Goal: Transaction & Acquisition: Register for event/course

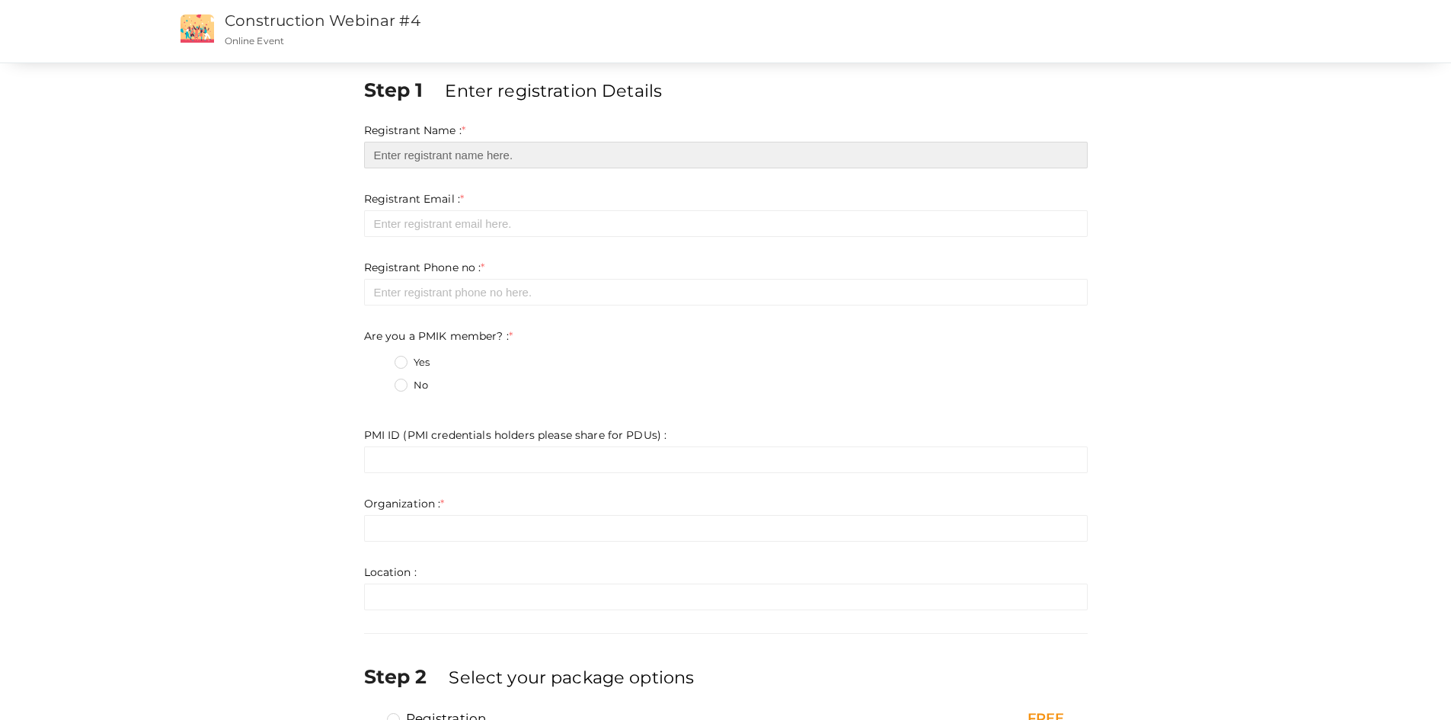
click at [477, 161] on input "text" at bounding box center [725, 155] width 723 height 27
type input "[PERSON_NAME]"
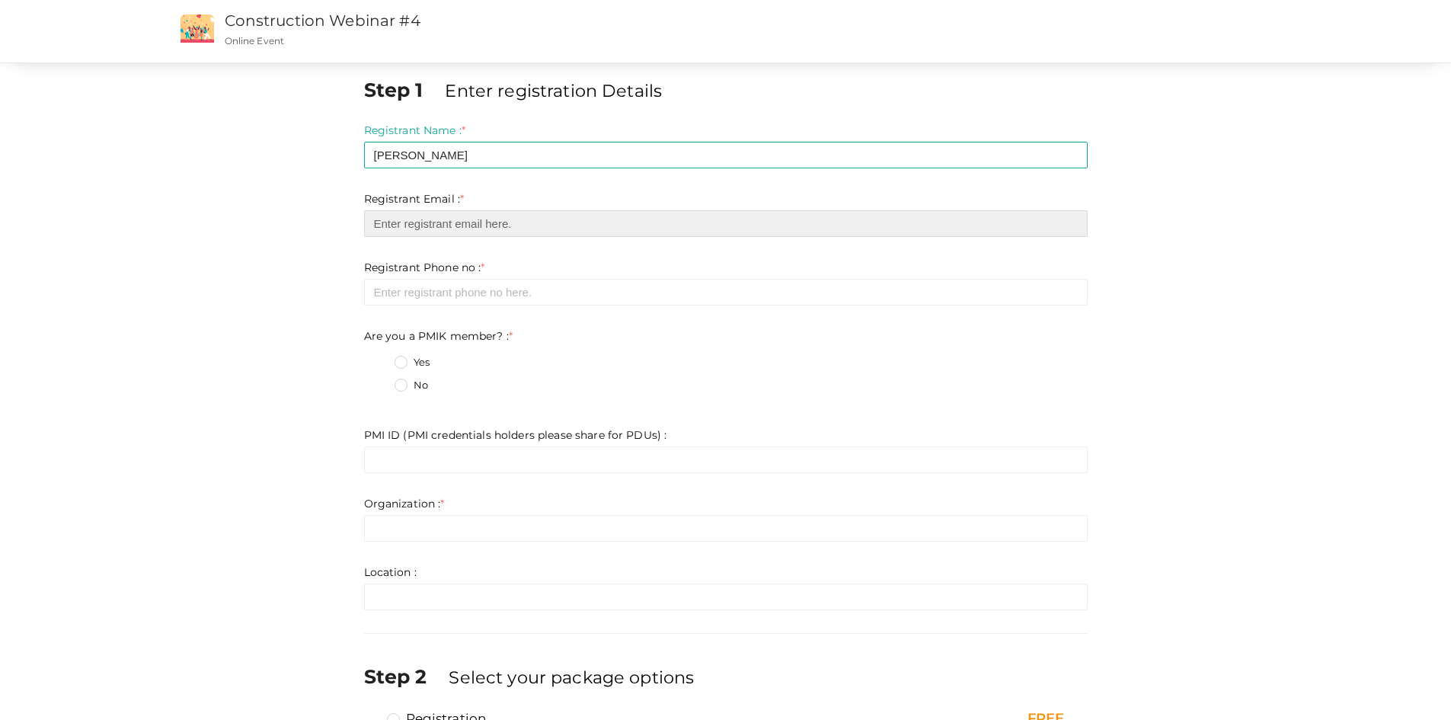
click at [508, 218] on input "email" at bounding box center [725, 223] width 723 height 27
type input "[PERSON_NAME][EMAIL_ADDRESS][PERSON_NAME][DOMAIN_NAME]"
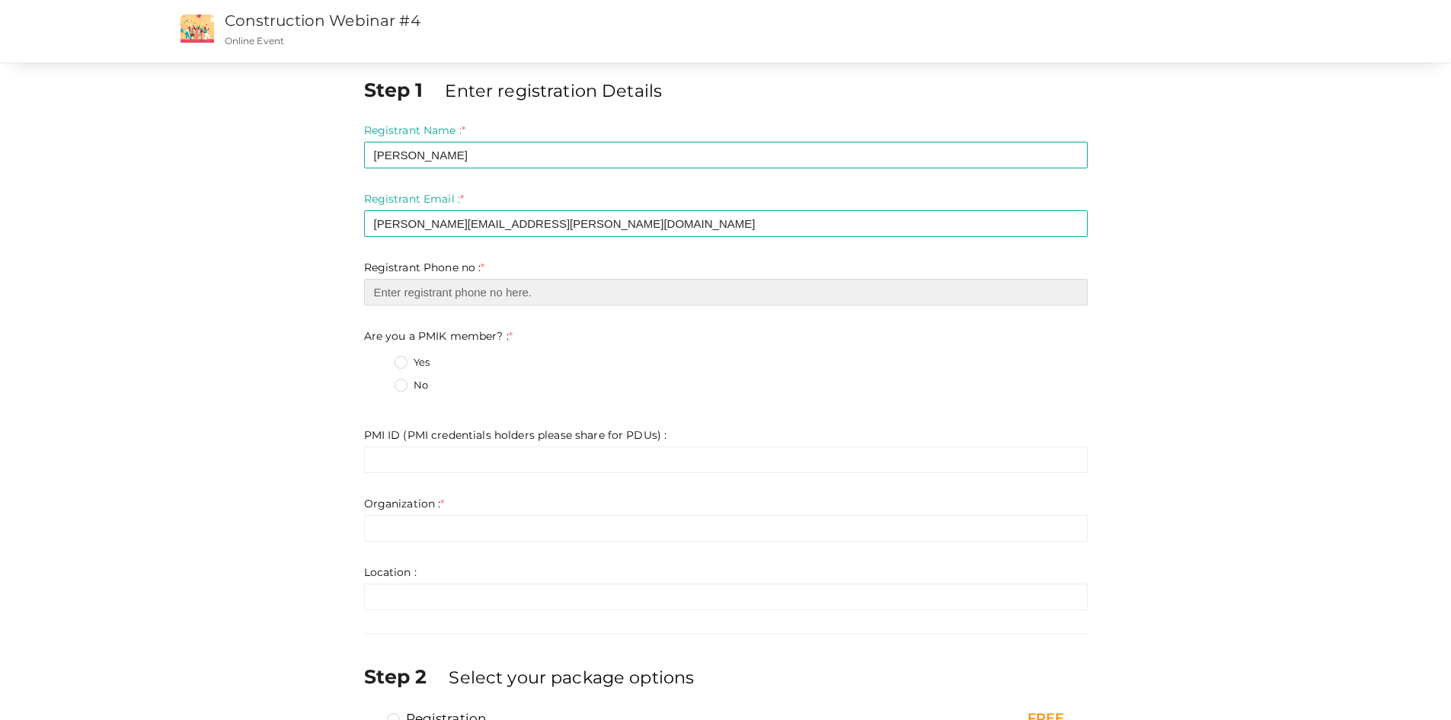
click at [461, 296] on input "number" at bounding box center [725, 292] width 723 height 27
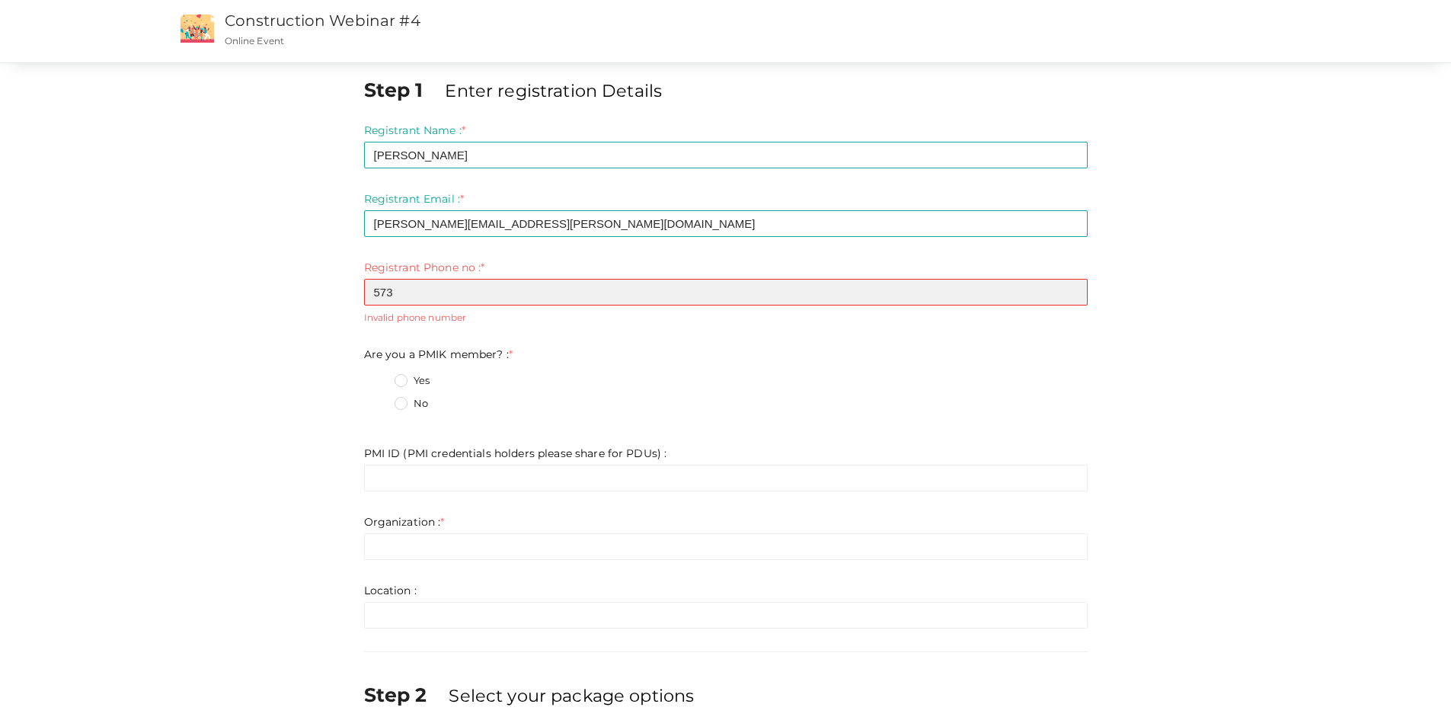
type input "5730"
click at [196, 290] on div "Step 1 Enter registration Details Registrant Name : * [PERSON_NAME] Required. I…" at bounding box center [726, 456] width 1142 height 760
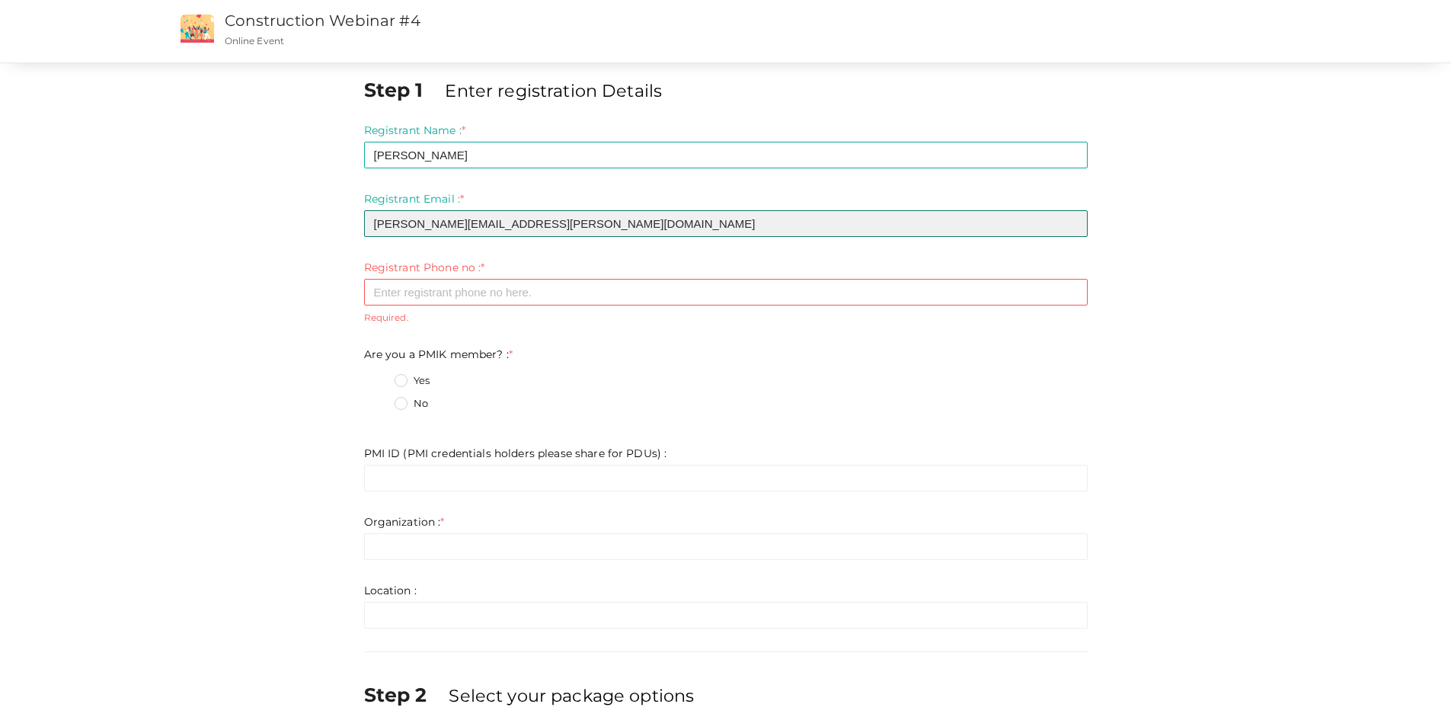
click at [590, 227] on input "[PERSON_NAME][EMAIL_ADDRESS][PERSON_NAME][DOMAIN_NAME]" at bounding box center [725, 223] width 723 height 27
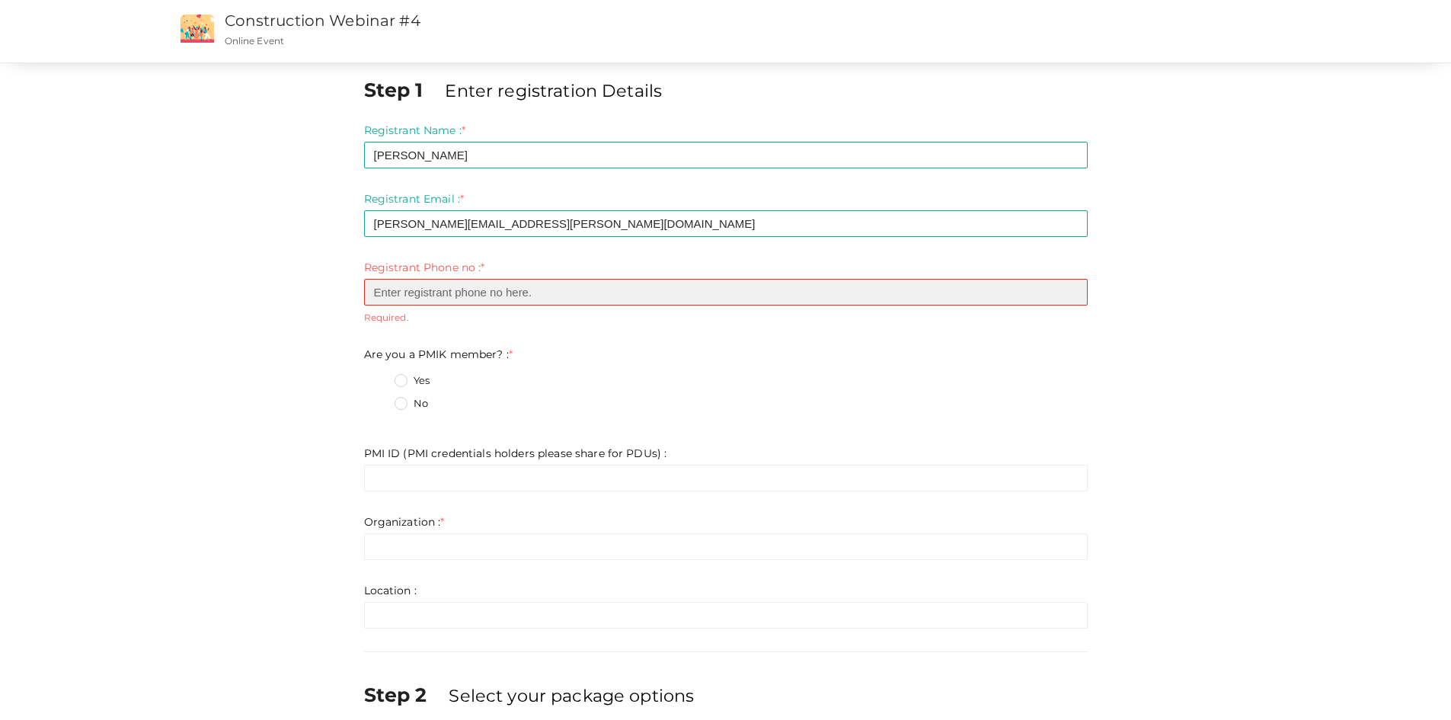
click at [442, 295] on input "number" at bounding box center [725, 292] width 723 height 27
click at [1066, 290] on input "1" at bounding box center [725, 292] width 723 height 27
click at [1066, 290] on input "2" at bounding box center [725, 292] width 723 height 27
click at [1066, 290] on input "3" at bounding box center [725, 292] width 723 height 27
click at [1066, 290] on input "4" at bounding box center [725, 292] width 723 height 27
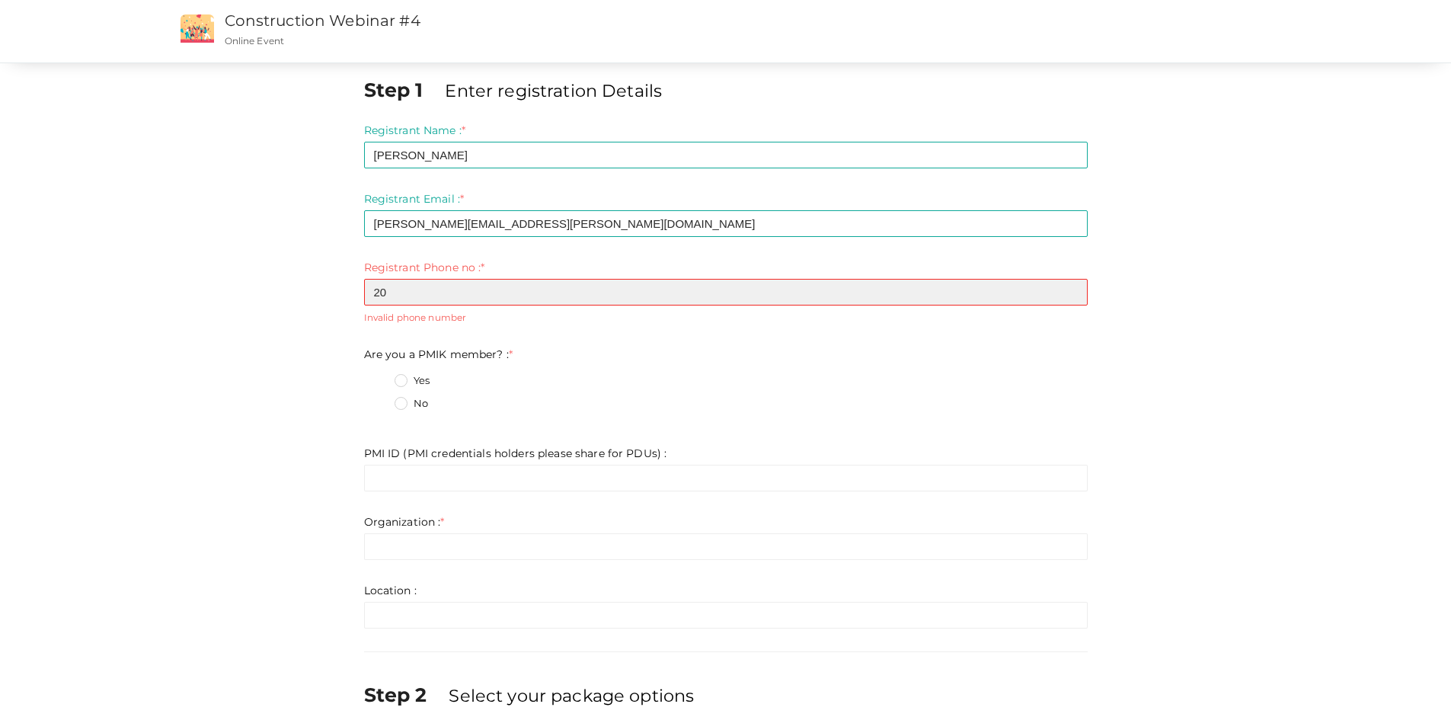
type input "20"
click at [1066, 290] on input "20" at bounding box center [725, 292] width 723 height 27
drag, startPoint x: 669, startPoint y: 299, endPoint x: 273, endPoint y: 287, distance: 396.2
click at [273, 287] on div "Step 1 Enter registration Details Registrant Name : * [PERSON_NAME] Required. I…" at bounding box center [726, 456] width 1142 height 760
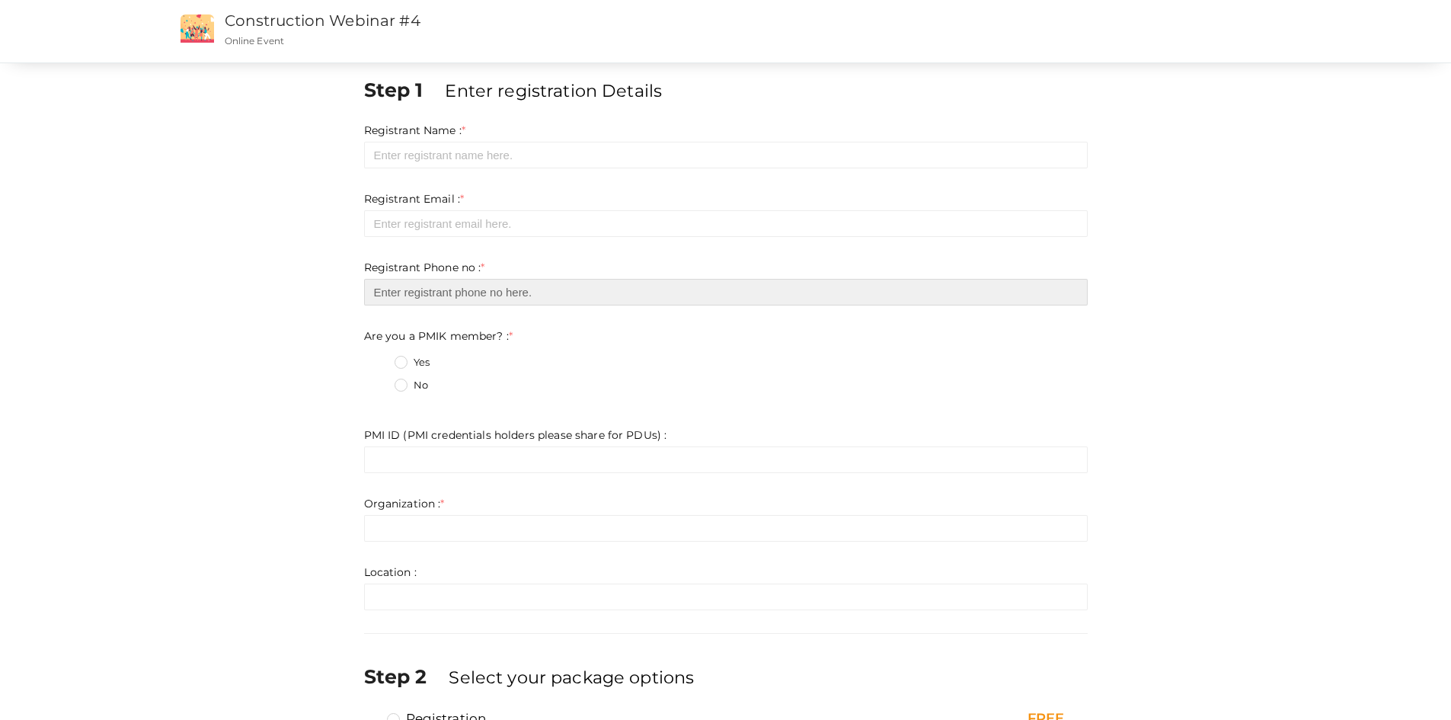
click at [427, 289] on input "number" at bounding box center [725, 292] width 723 height 27
type input "3017291161"
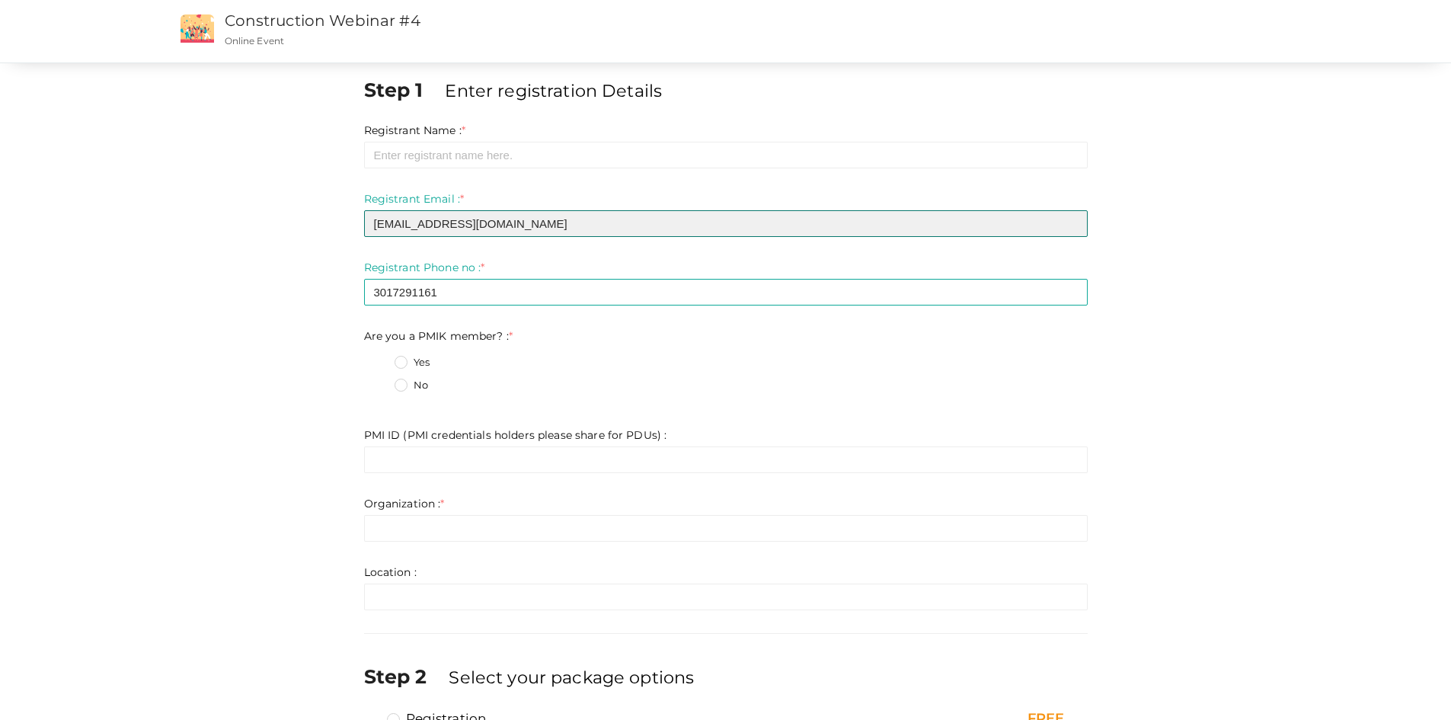
drag, startPoint x: 548, startPoint y: 219, endPoint x: 299, endPoint y: 205, distance: 248.7
click at [299, 205] on div "Step 1 Enter registration Details Registrant Name : * Required. Invalid email I…" at bounding box center [726, 447] width 1142 height 742
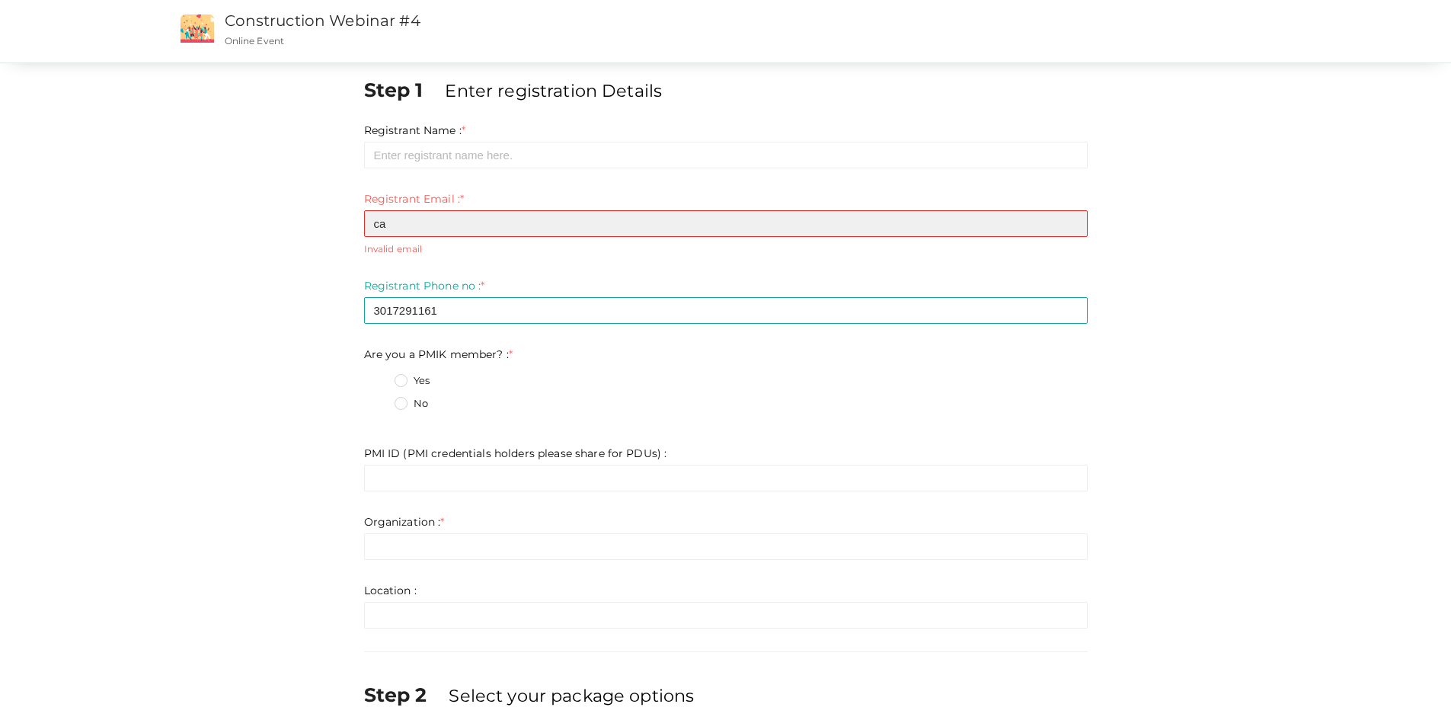
type input "ca"
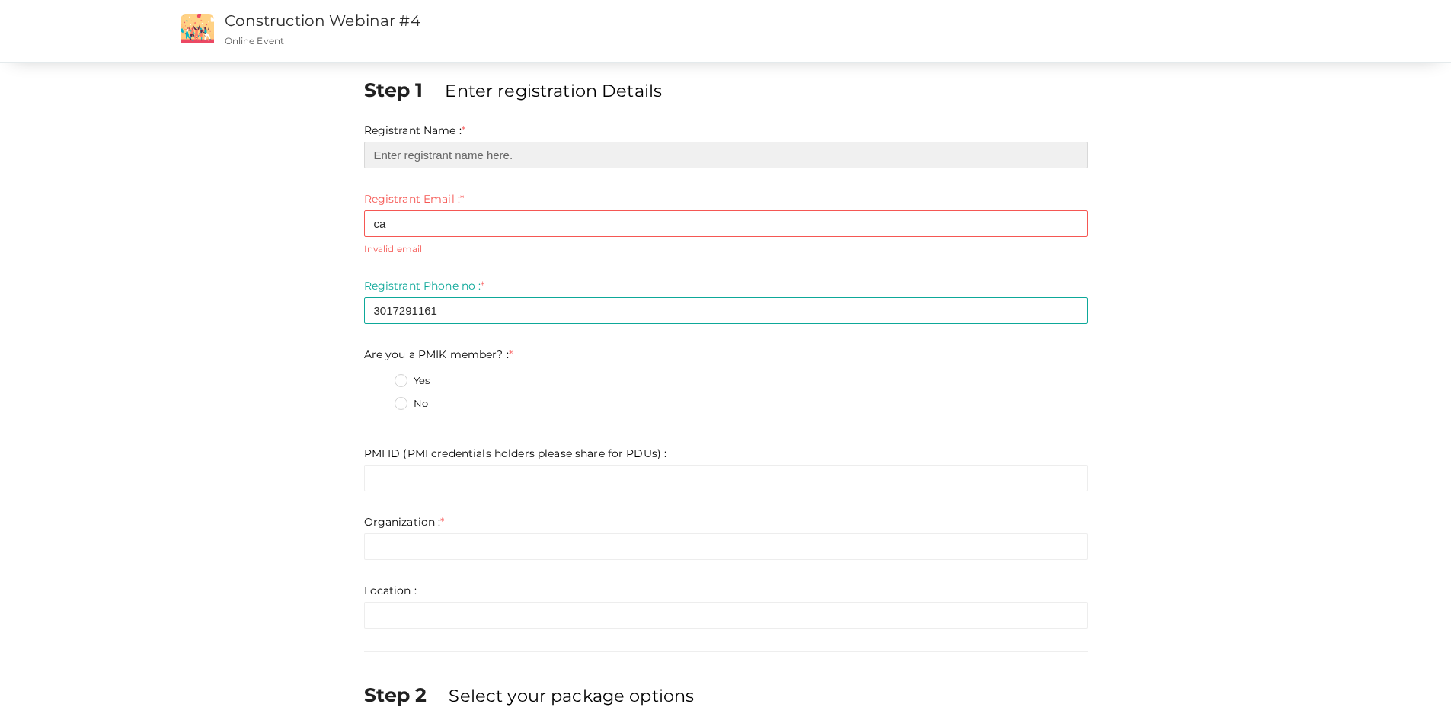
click at [429, 162] on input "text" at bounding box center [725, 155] width 723 height 27
type input "[PERSON_NAME]"
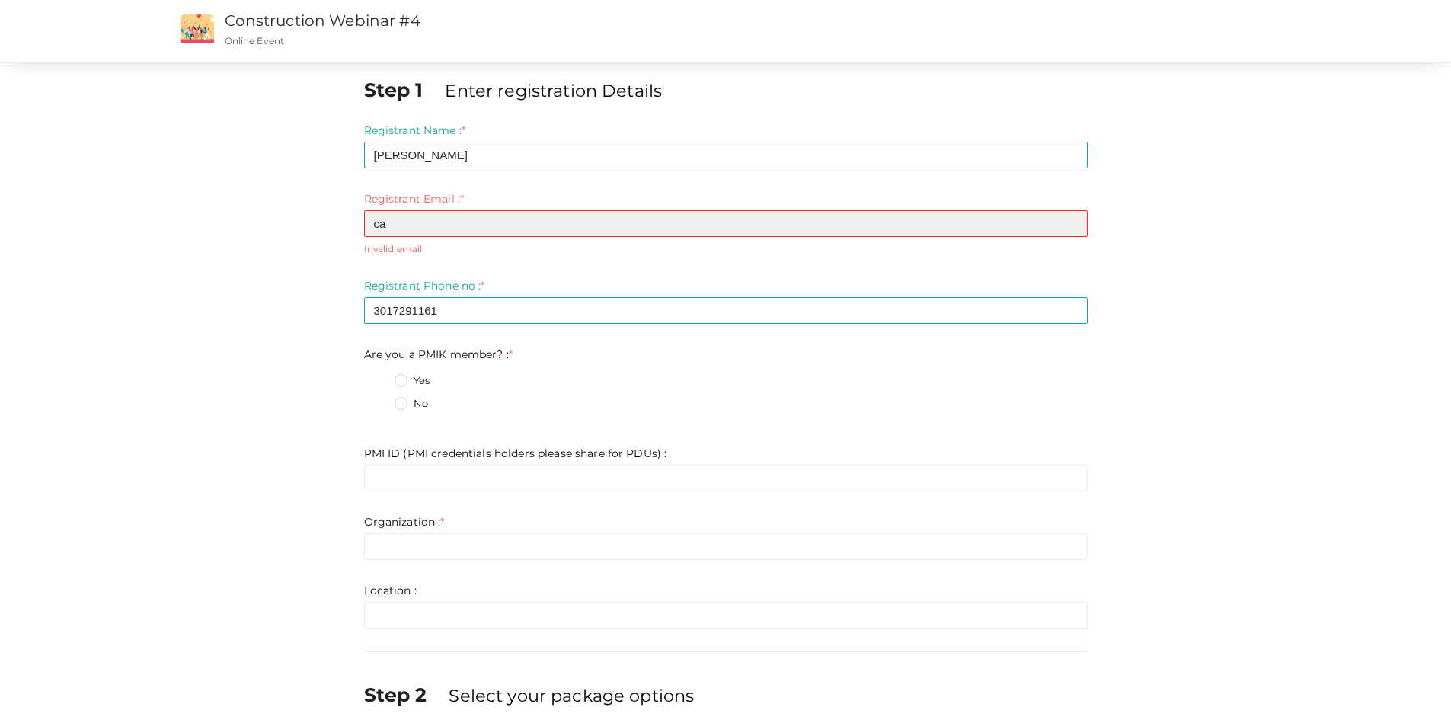
click at [439, 219] on input "ca" at bounding box center [725, 223] width 723 height 27
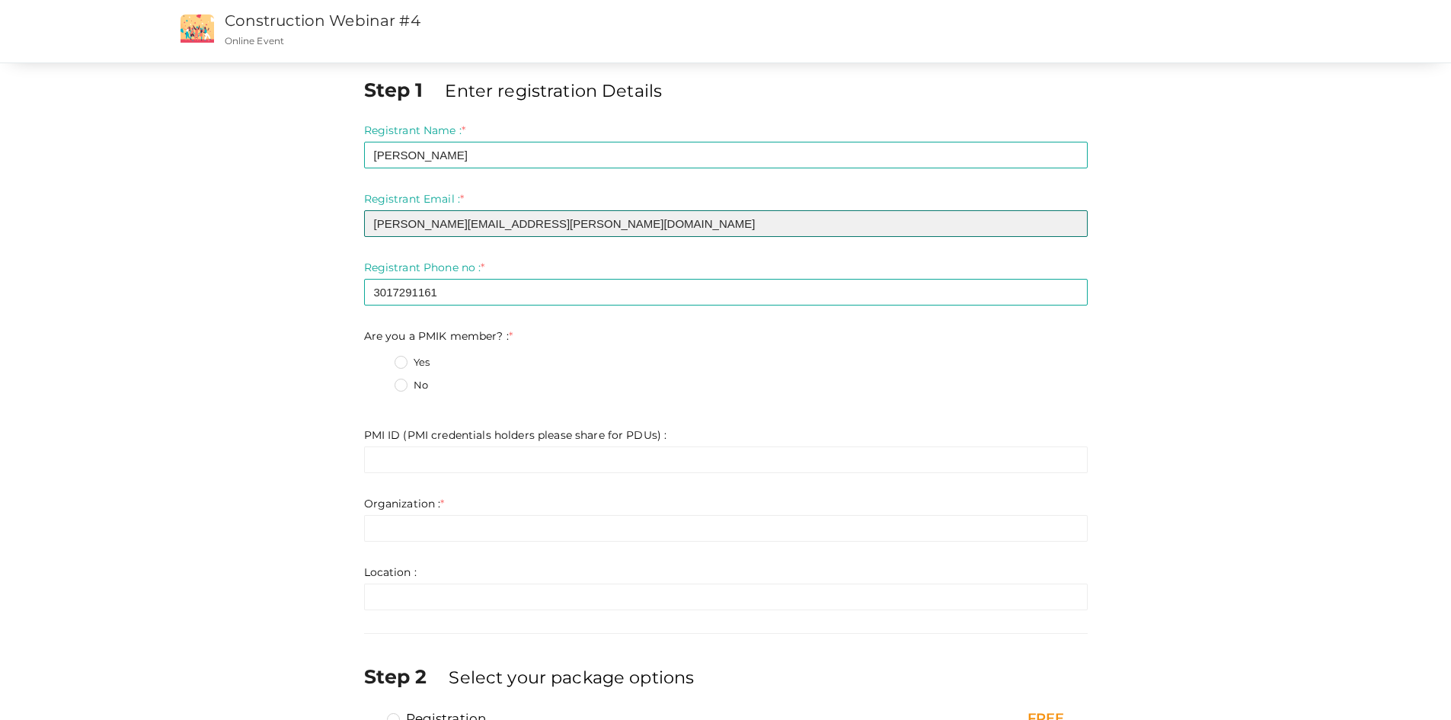
type input "[PERSON_NAME][EMAIL_ADDRESS][PERSON_NAME][DOMAIN_NAME]"
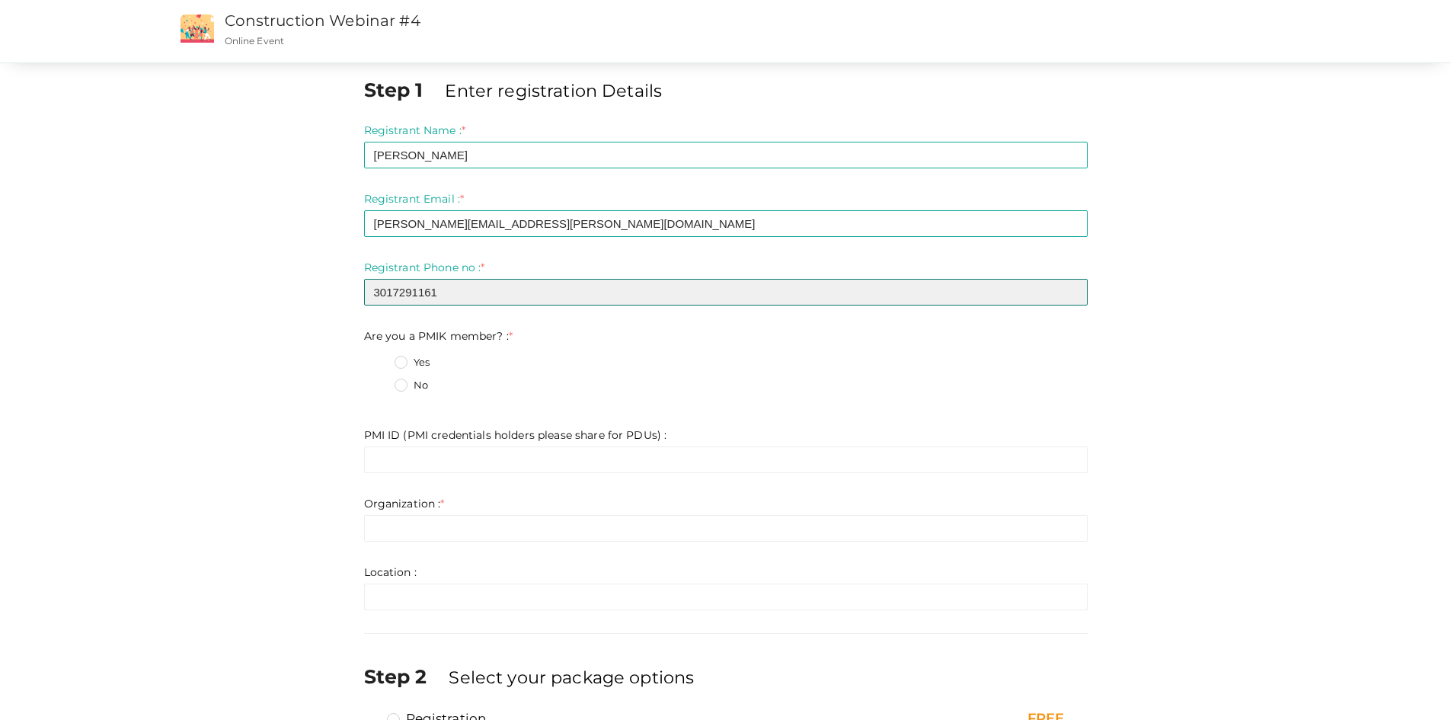
drag, startPoint x: 452, startPoint y: 293, endPoint x: 267, endPoint y: 278, distance: 185.7
click at [267, 278] on div "Step 1 Enter registration Details Registrant Name : * Camilo Tovar Required. In…" at bounding box center [726, 447] width 1142 height 742
type input "3112840120"
click at [397, 382] on label "No" at bounding box center [411, 385] width 34 height 15
click at [379, 381] on member\?\+1 "No" at bounding box center [379, 381] width 0 height 0
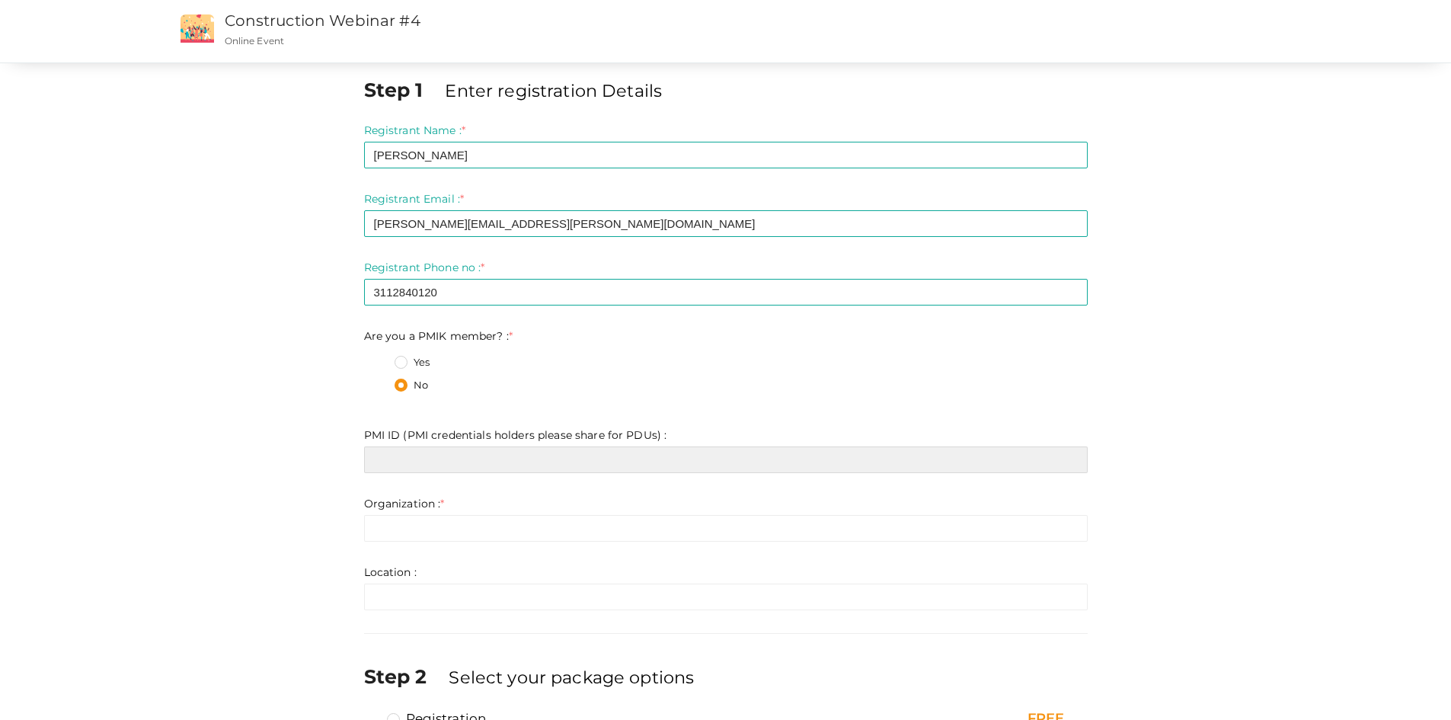
click at [494, 468] on input "text" at bounding box center [725, 459] width 723 height 27
type input "1514550"
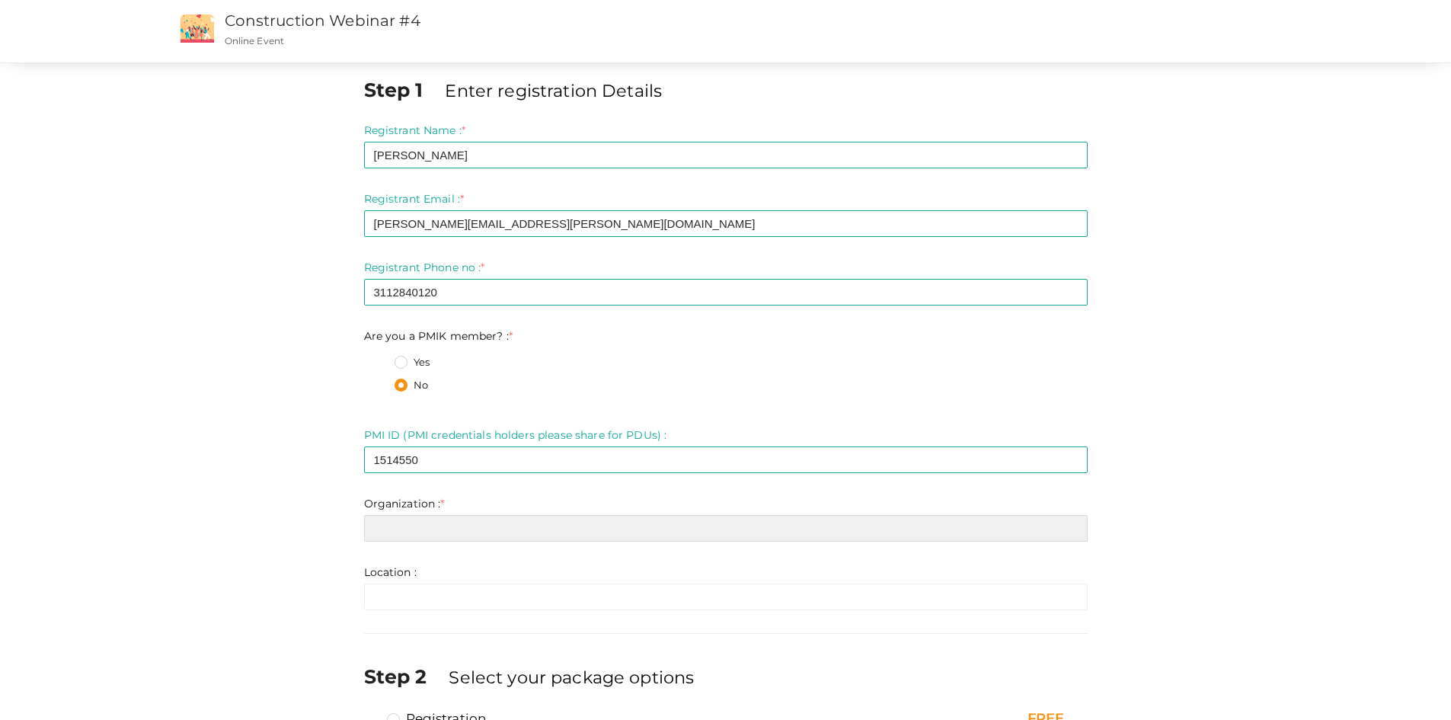
click at [497, 535] on input "text" at bounding box center [725, 528] width 723 height 27
type input "FTI Consulting"
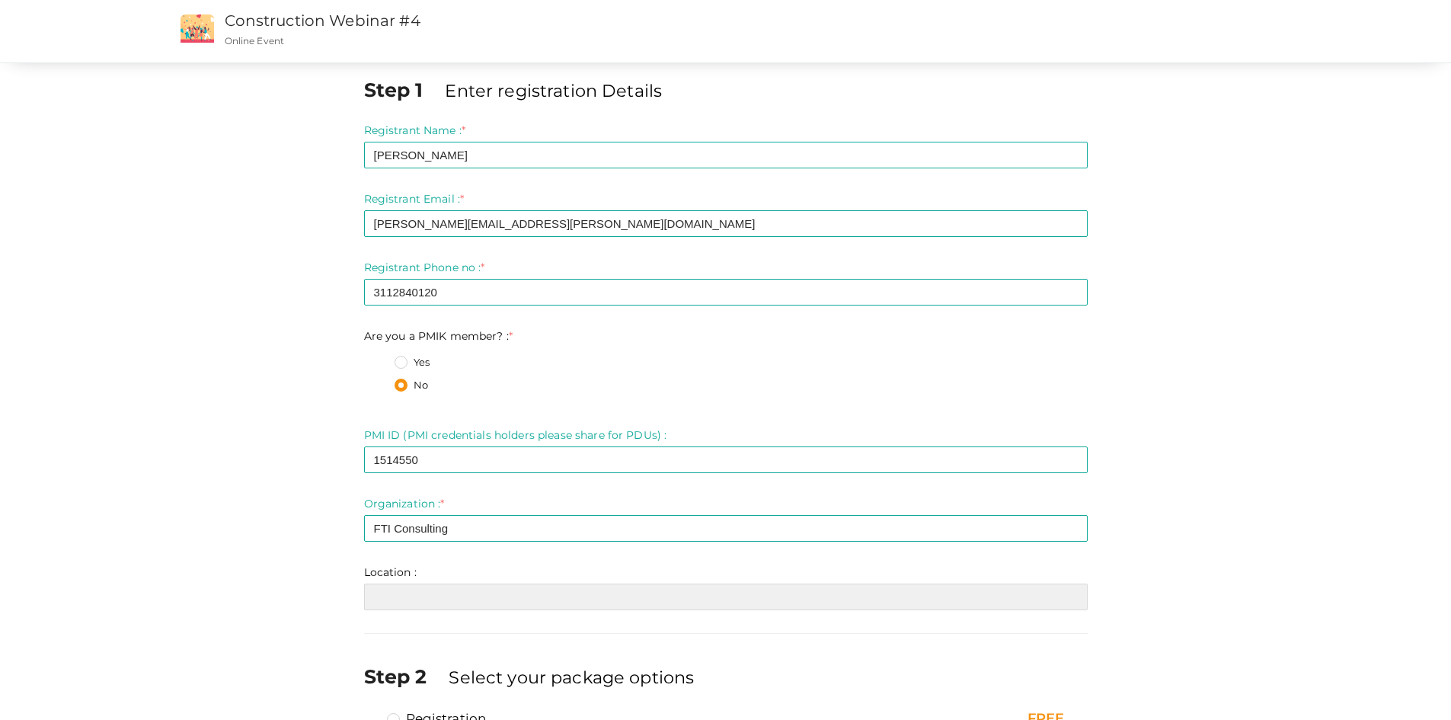
click at [560, 592] on input "text" at bounding box center [725, 596] width 723 height 27
type input "V"
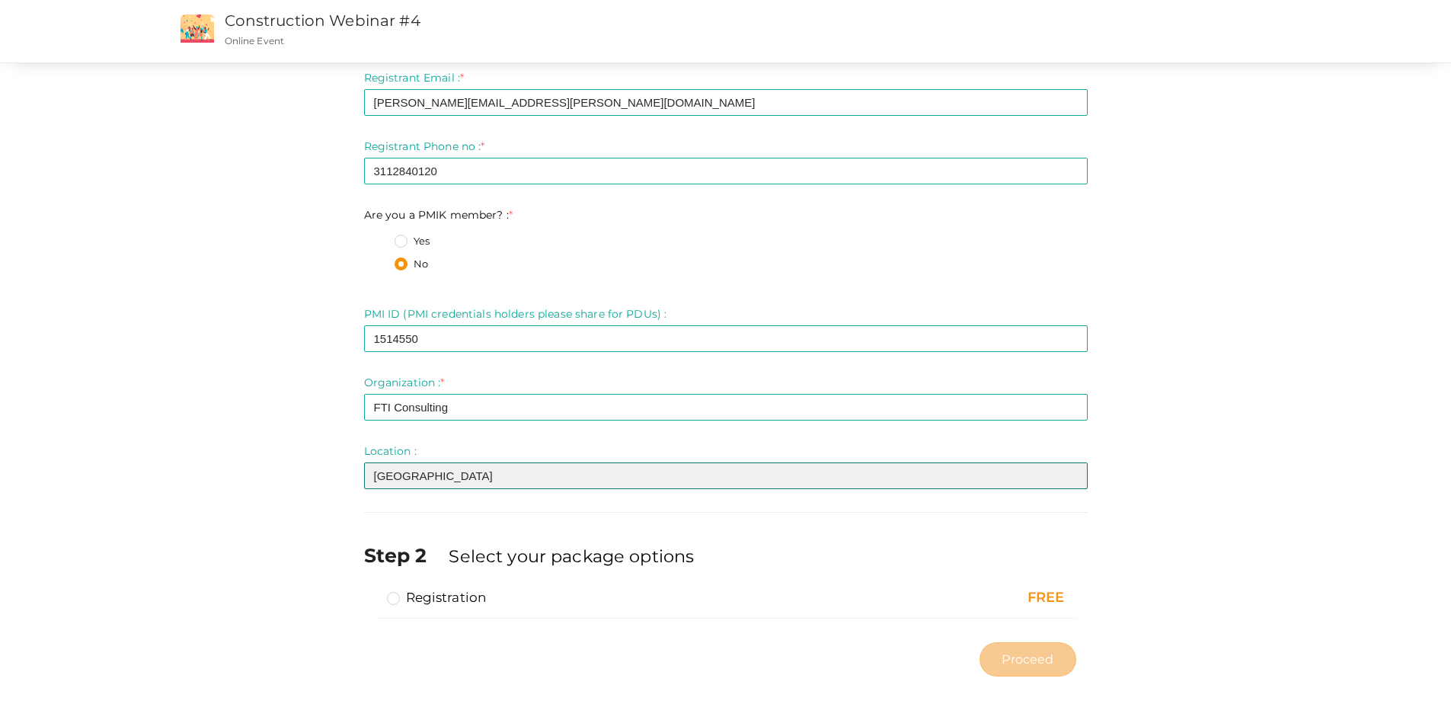
scroll to position [123, 0]
type input "Colombia"
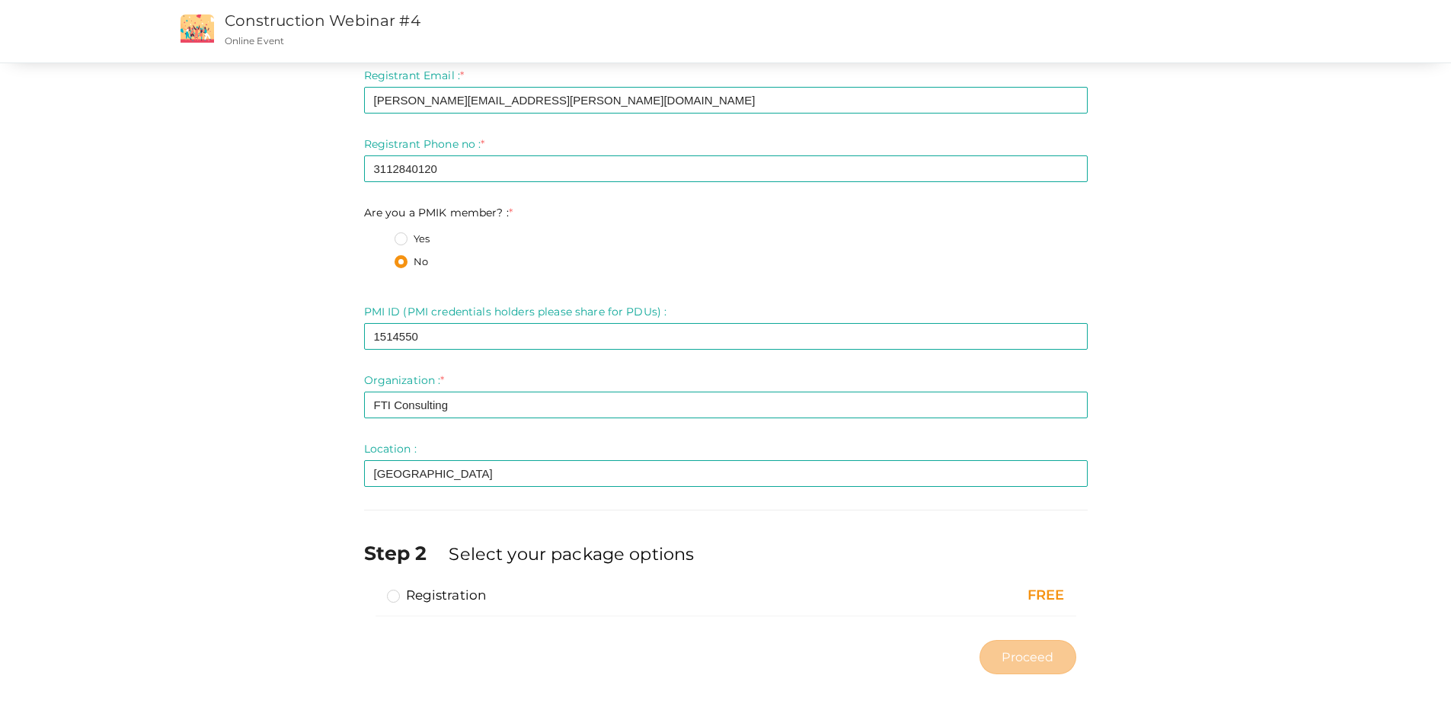
click at [387, 599] on label "Registration" at bounding box center [437, 595] width 100 height 18
click at [372, 589] on input "Registration" at bounding box center [372, 589] width 0 height 0
click at [1009, 656] on span "Proceed" at bounding box center [1027, 657] width 52 height 18
